Goal: Task Accomplishment & Management: Manage account settings

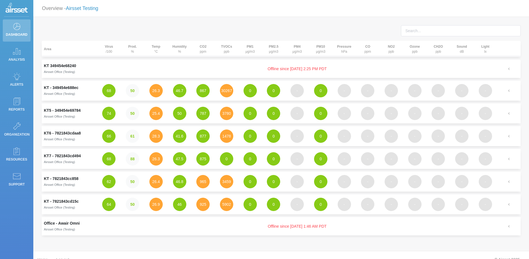
click at [84, 11] on link "Airsset Testing" at bounding box center [82, 9] width 32 height 6
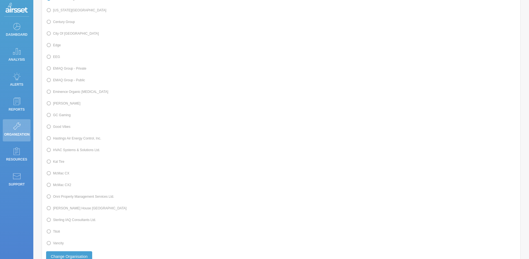
scroll to position [78, 0]
click at [53, 164] on span at bounding box center [53, 162] width 0 height 4
click at [55, 163] on input "Kal Tire" at bounding box center [55, 161] width 4 height 4
radio input "true"
radio input "false"
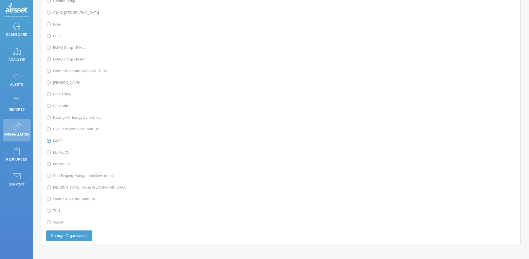
scroll to position [124, 0]
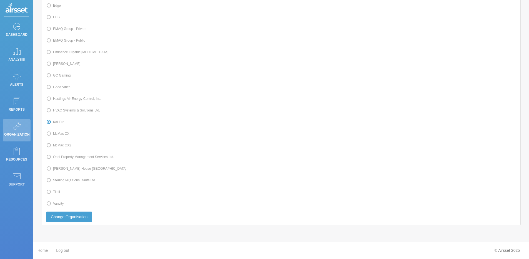
click at [67, 224] on div "Manage a different Organisation Select organization from the list below: Airsse…" at bounding box center [281, 66] width 478 height 317
click at [74, 219] on button "Change Organisation" at bounding box center [69, 217] width 46 height 11
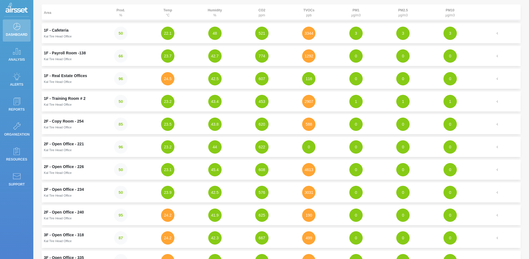
scroll to position [37, 0]
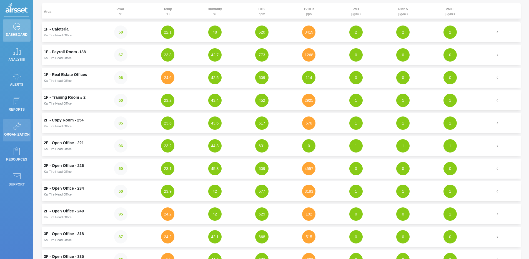
click at [17, 128] on icon at bounding box center [16, 126] width 8 height 8
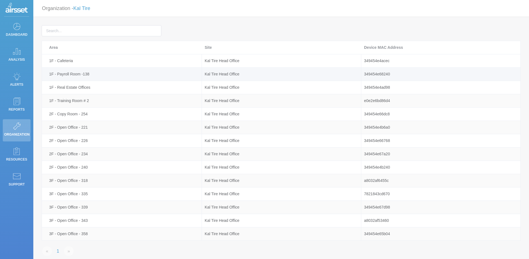
click at [402, 73] on div "349454e68240" at bounding box center [440, 74] width 159 height 6
drag, startPoint x: 402, startPoint y: 73, endPoint x: 363, endPoint y: 77, distance: 38.8
click at [363, 77] on div "349454e68240" at bounding box center [440, 74] width 159 height 6
copy div "349454e68240"
click at [14, 26] on icon at bounding box center [16, 26] width 8 height 8
